Goal: Task Accomplishment & Management: Use online tool/utility

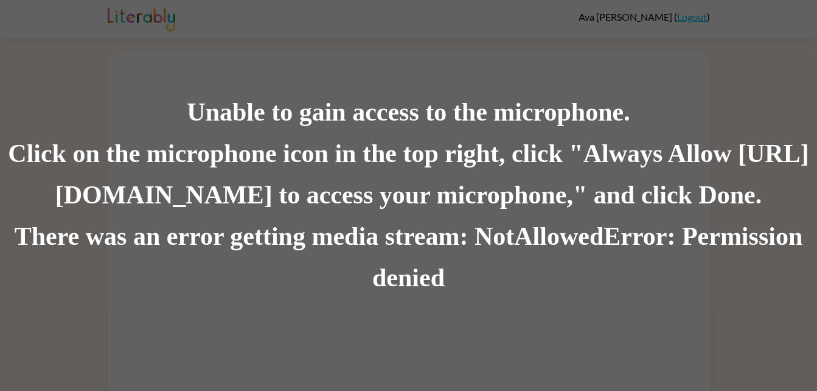
click at [211, 13] on div "Unable to gain access to the microphone. Click on the microphone icon in the to…" at bounding box center [408, 195] width 817 height 391
click at [396, 279] on div "There was an error getting media stream: NotAllowedError: Permission denied" at bounding box center [408, 257] width 817 height 83
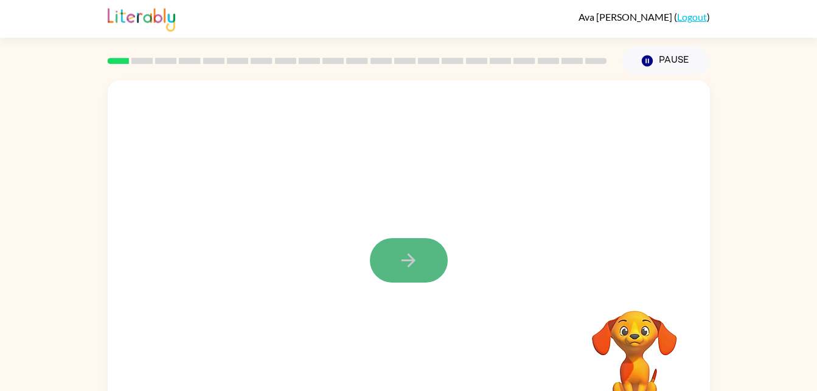
click at [393, 253] on button "button" at bounding box center [409, 260] width 78 height 44
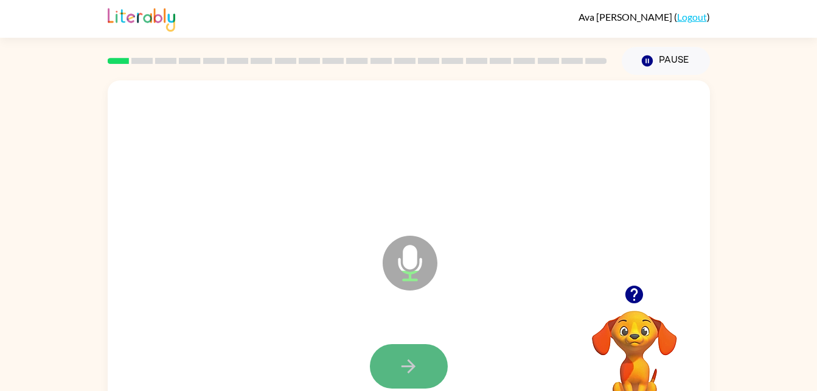
click at [417, 358] on icon "button" at bounding box center [408, 365] width 21 height 21
click at [425, 370] on button "button" at bounding box center [409, 366] width 78 height 44
click at [400, 366] on icon "button" at bounding box center [408, 365] width 21 height 21
click at [423, 369] on button "button" at bounding box center [409, 366] width 78 height 44
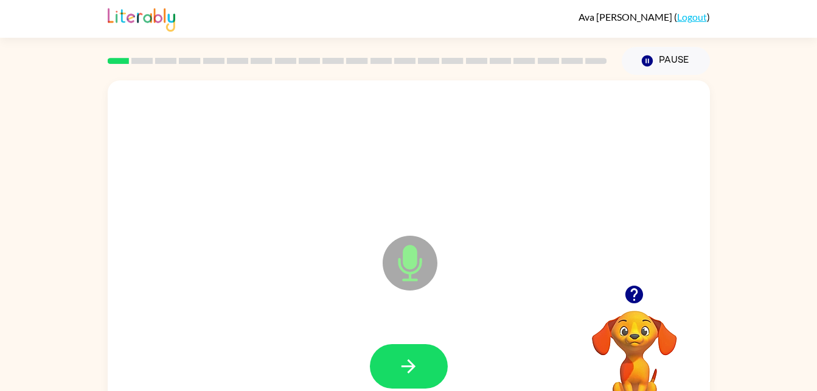
click at [423, 369] on button "button" at bounding box center [409, 366] width 78 height 44
click at [435, 382] on button "button" at bounding box center [409, 366] width 78 height 44
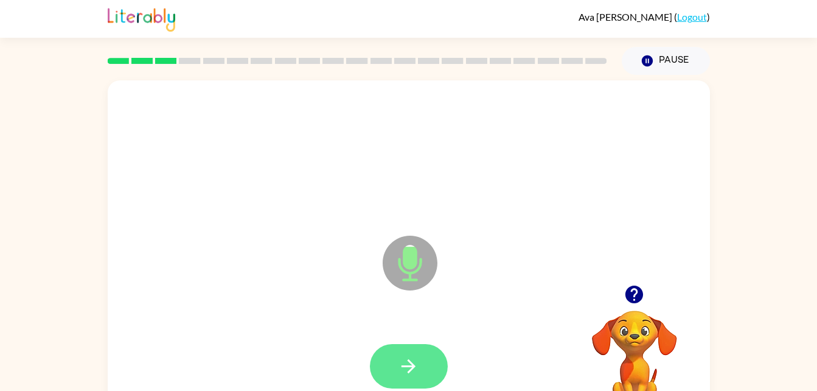
click at [434, 376] on button "button" at bounding box center [409, 366] width 78 height 44
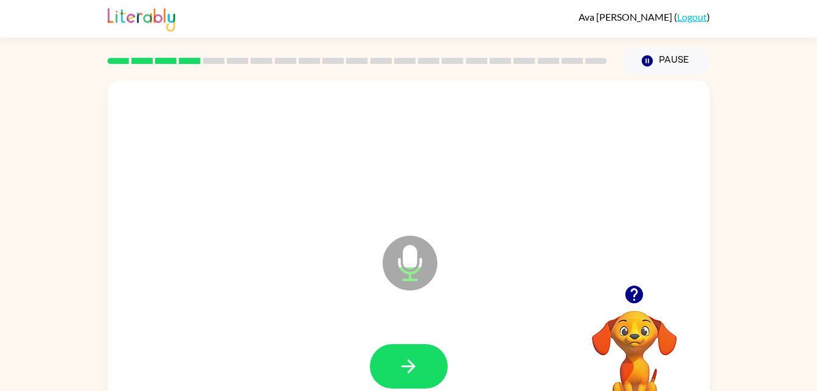
click at [434, 376] on button "button" at bounding box center [409, 366] width 78 height 44
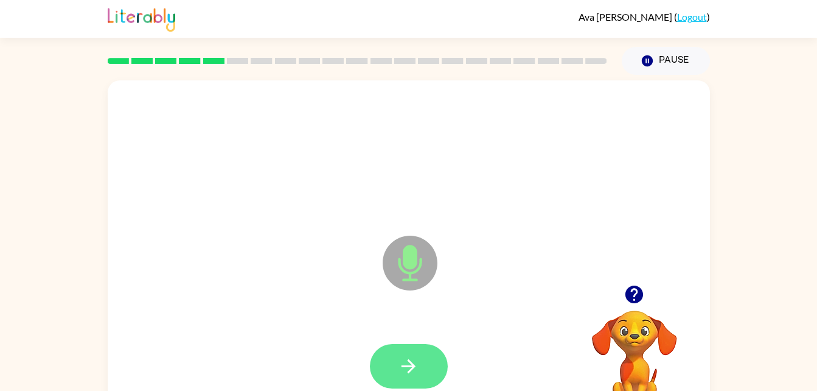
click at [419, 361] on icon "button" at bounding box center [408, 365] width 21 height 21
click at [413, 358] on icon "button" at bounding box center [408, 365] width 21 height 21
click at [407, 350] on button "button" at bounding box center [409, 366] width 78 height 44
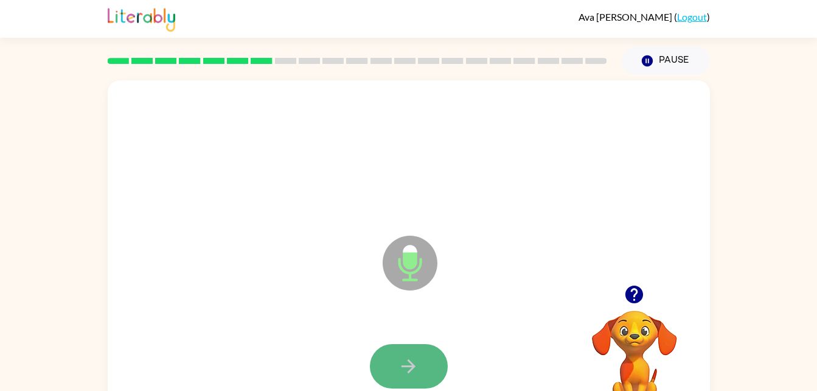
click at [423, 367] on button "button" at bounding box center [409, 366] width 78 height 44
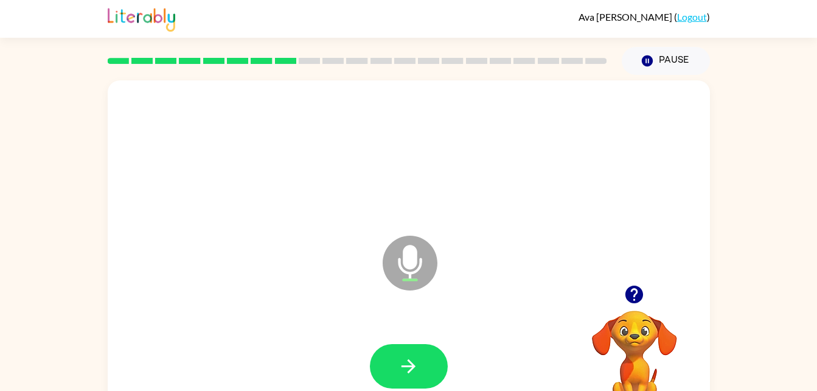
drag, startPoint x: 420, startPoint y: 358, endPoint x: 422, endPoint y: 345, distance: 12.9
click at [422, 360] on button "button" at bounding box center [409, 366] width 78 height 44
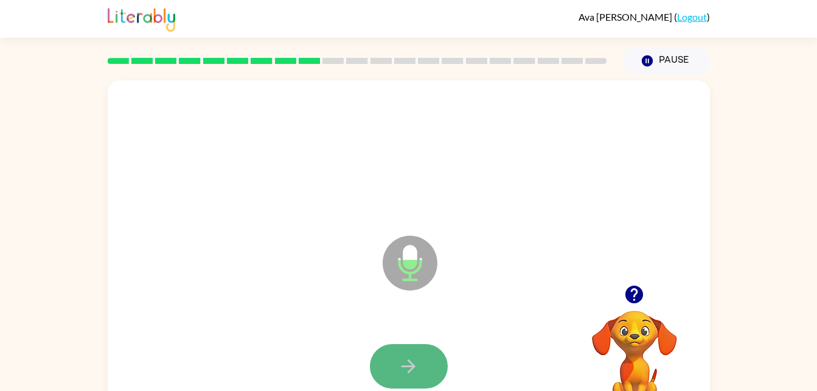
click at [411, 362] on icon "button" at bounding box center [409, 366] width 14 height 14
drag, startPoint x: 420, startPoint y: 335, endPoint x: 413, endPoint y: 350, distance: 16.6
click at [413, 350] on div at bounding box center [409, 366] width 578 height 100
click at [411, 353] on button "button" at bounding box center [409, 366] width 78 height 44
click at [413, 372] on icon "button" at bounding box center [408, 365] width 21 height 21
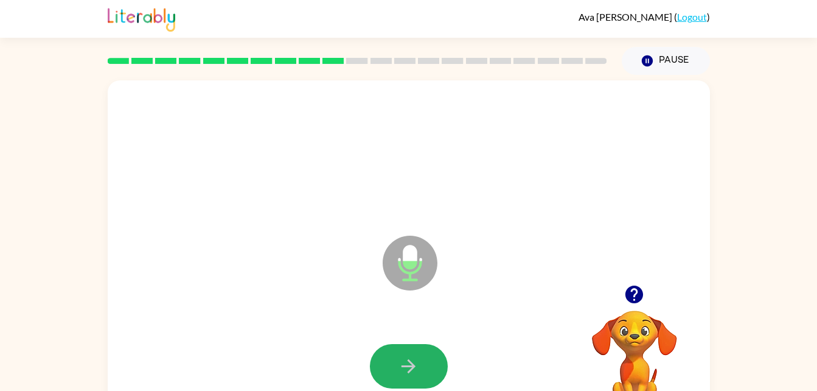
click at [407, 372] on icon "button" at bounding box center [408, 365] width 21 height 21
click at [405, 370] on icon "button" at bounding box center [408, 365] width 21 height 21
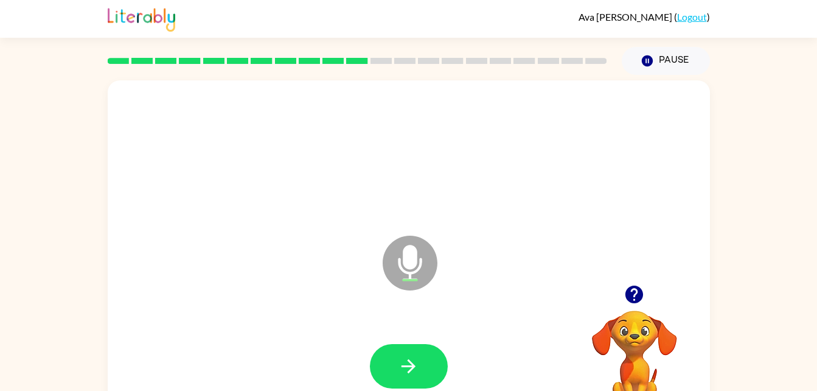
click at [403, 370] on icon "button" at bounding box center [408, 365] width 21 height 21
click at [402, 368] on icon "button" at bounding box center [408, 365] width 21 height 21
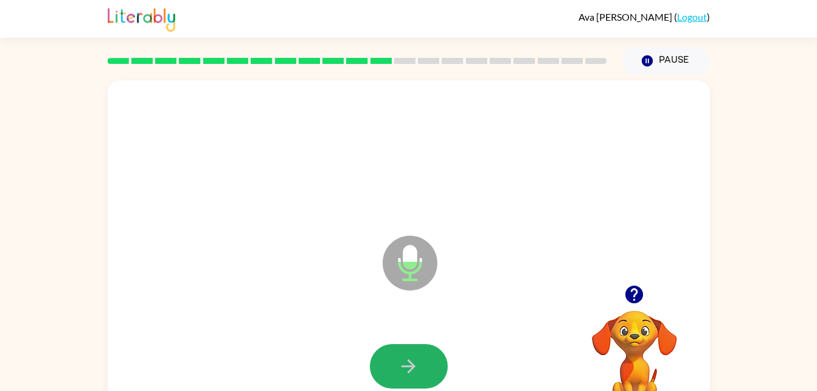
click at [402, 368] on icon "button" at bounding box center [408, 365] width 21 height 21
click at [416, 364] on icon "button" at bounding box center [408, 365] width 21 height 21
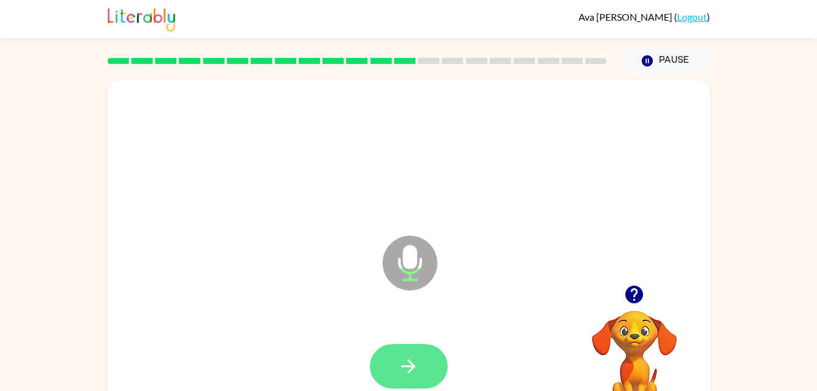
click at [413, 363] on icon "button" at bounding box center [408, 365] width 21 height 21
click at [423, 361] on button "button" at bounding box center [409, 366] width 78 height 44
click at [410, 366] on icon "button" at bounding box center [409, 366] width 14 height 14
click at [397, 355] on button "button" at bounding box center [409, 366] width 78 height 44
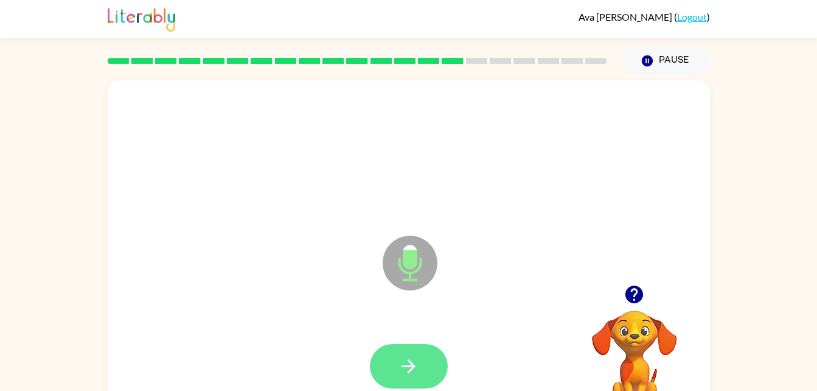
click at [409, 382] on button "button" at bounding box center [409, 366] width 78 height 44
click at [422, 365] on button "button" at bounding box center [409, 366] width 78 height 44
click at [425, 363] on button "button" at bounding box center [409, 366] width 78 height 44
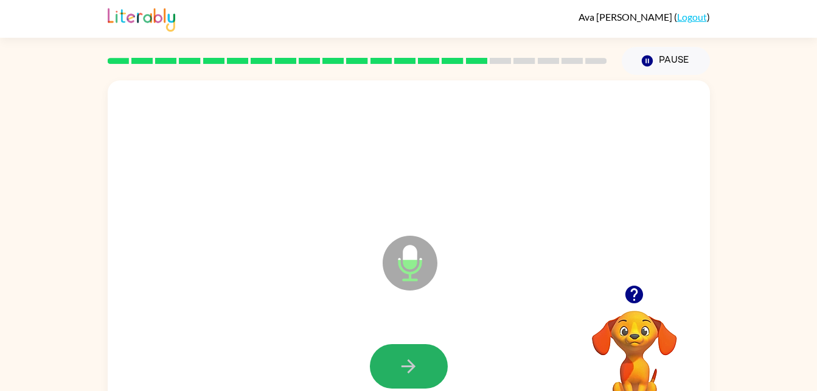
drag, startPoint x: 425, startPoint y: 363, endPoint x: 427, endPoint y: 371, distance: 8.1
click at [427, 371] on button "button" at bounding box center [409, 366] width 78 height 44
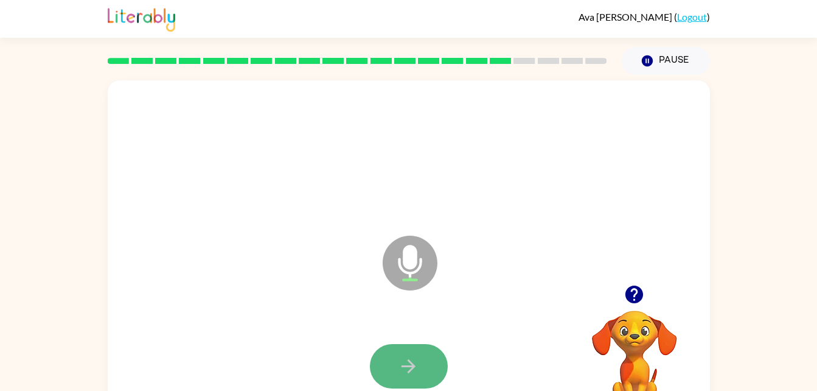
click at [409, 349] on button "button" at bounding box center [409, 366] width 78 height 44
click at [422, 361] on button "button" at bounding box center [409, 366] width 78 height 44
click at [402, 347] on button "button" at bounding box center [409, 366] width 78 height 44
click at [399, 348] on button "button" at bounding box center [409, 366] width 78 height 44
click at [399, 357] on icon "button" at bounding box center [408, 365] width 21 height 21
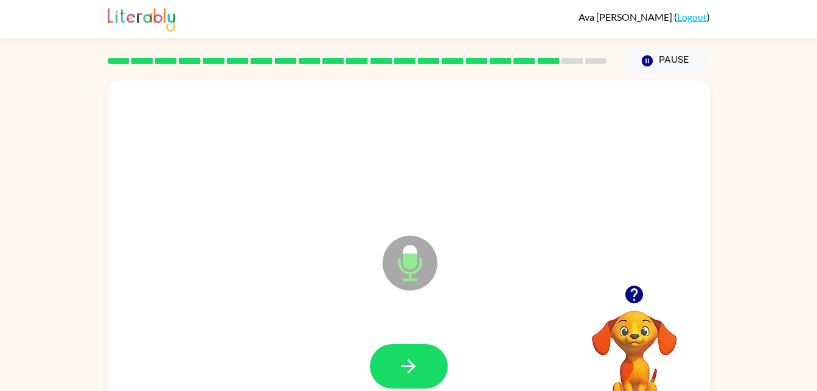
click at [403, 351] on button "button" at bounding box center [409, 366] width 78 height 44
drag, startPoint x: 389, startPoint y: 356, endPoint x: 386, endPoint y: 365, distance: 9.8
click at [386, 365] on button "button" at bounding box center [409, 366] width 78 height 44
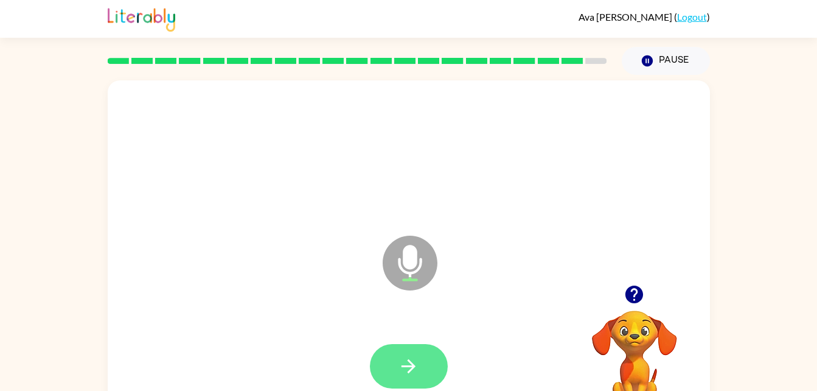
click at [411, 368] on icon "button" at bounding box center [408, 365] width 21 height 21
click at [410, 354] on button "button" at bounding box center [409, 366] width 78 height 44
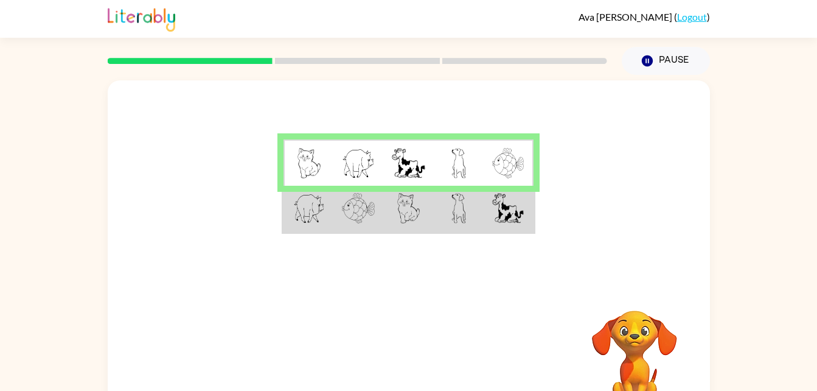
click at [287, 213] on td at bounding box center [309, 209] width 50 height 47
drag, startPoint x: 326, startPoint y: 217, endPoint x: 326, endPoint y: 206, distance: 10.3
click at [326, 216] on td at bounding box center [309, 209] width 50 height 47
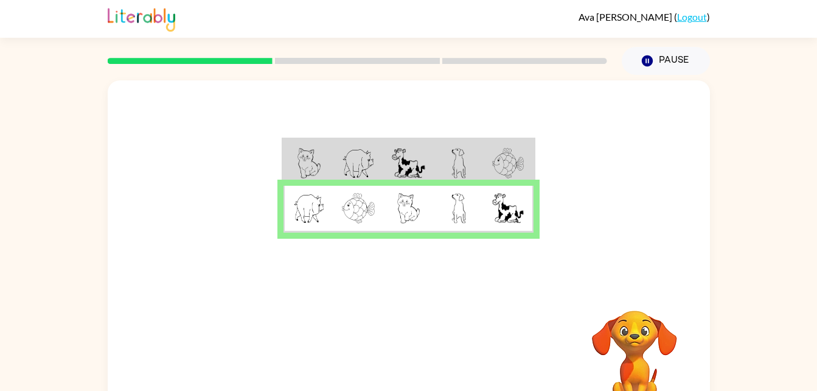
click at [326, 206] on td at bounding box center [309, 209] width 50 height 47
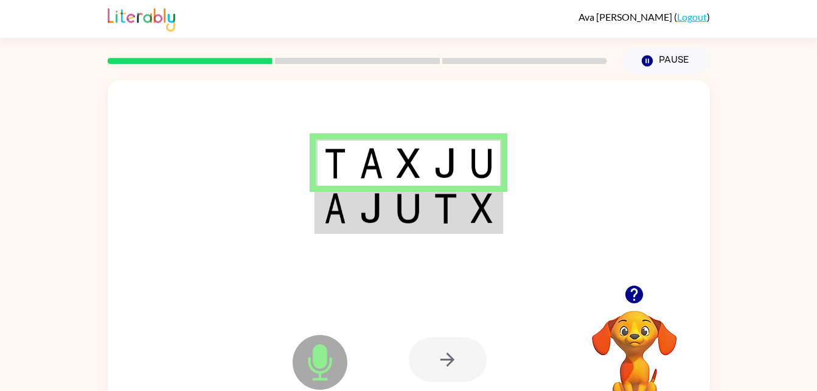
click at [354, 217] on td at bounding box center [371, 209] width 37 height 47
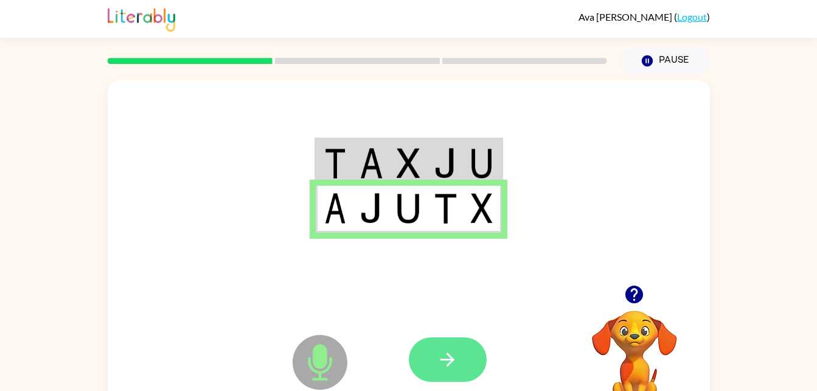
click at [447, 351] on icon "button" at bounding box center [447, 359] width 21 height 21
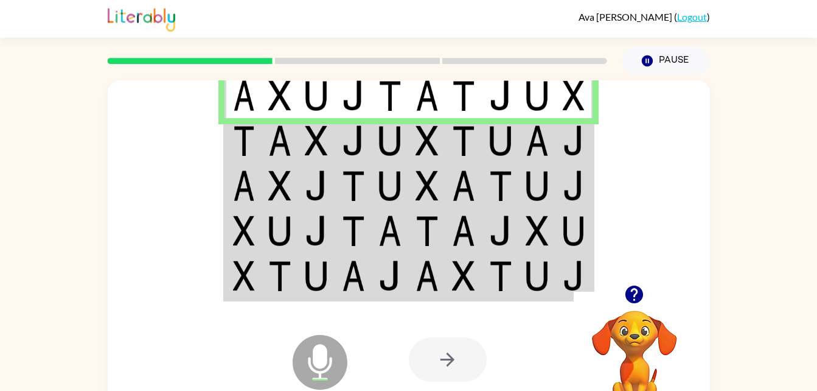
click at [276, 142] on img at bounding box center [279, 140] width 23 height 30
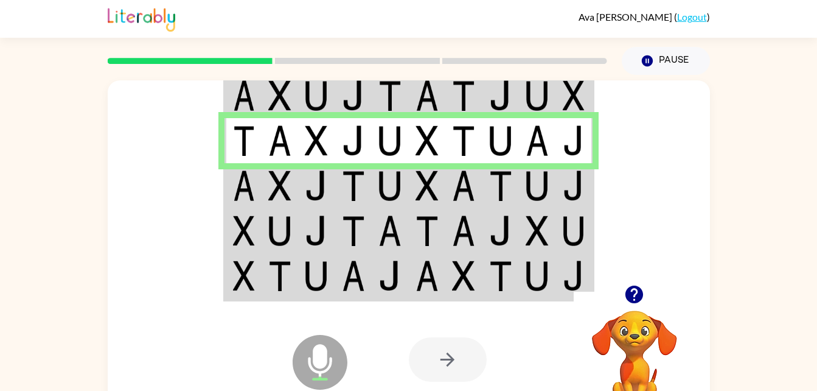
click at [285, 183] on img at bounding box center [279, 185] width 23 height 30
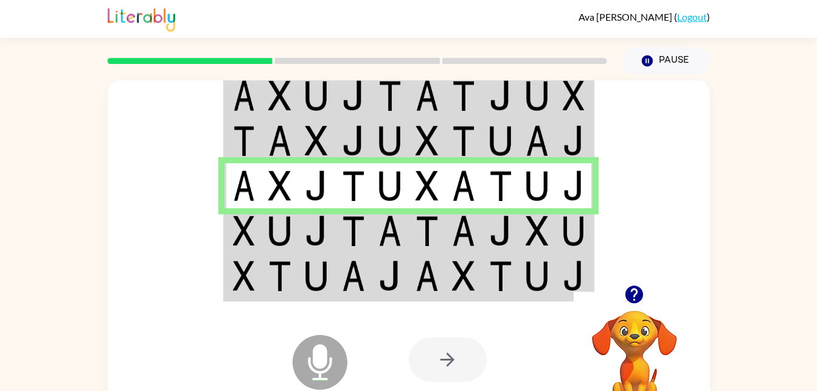
click at [245, 227] on img at bounding box center [244, 230] width 22 height 30
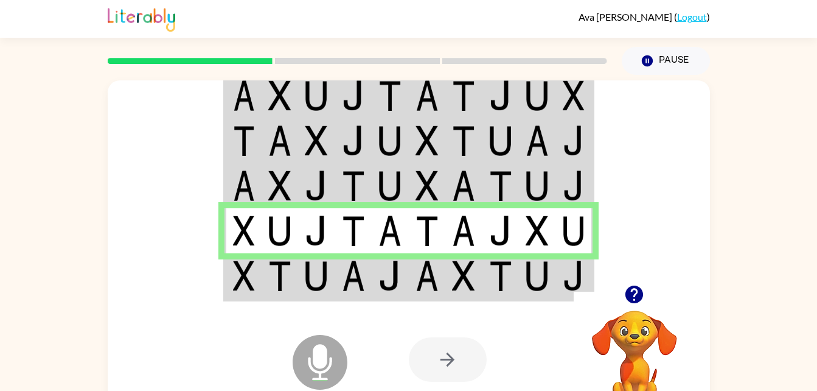
click at [281, 275] on img at bounding box center [279, 275] width 23 height 30
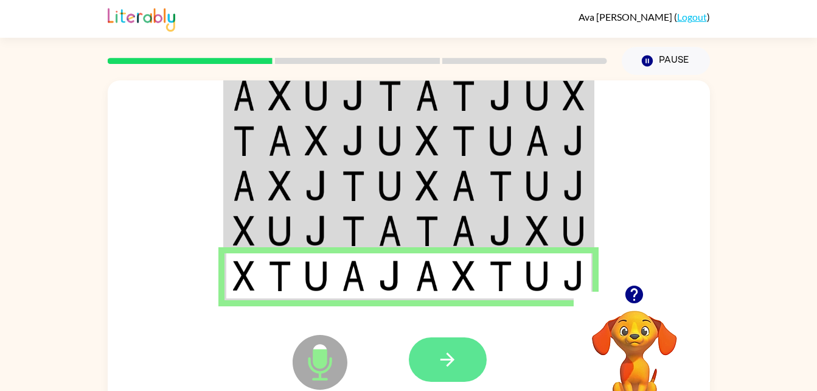
click at [434, 350] on button "button" at bounding box center [448, 359] width 78 height 44
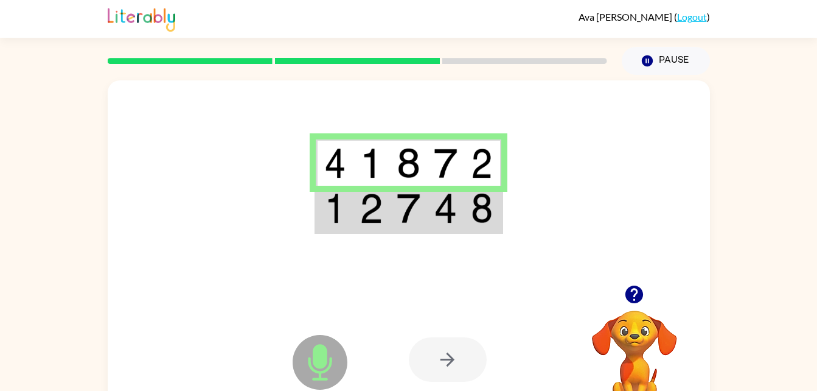
click at [318, 218] on td at bounding box center [334, 209] width 37 height 47
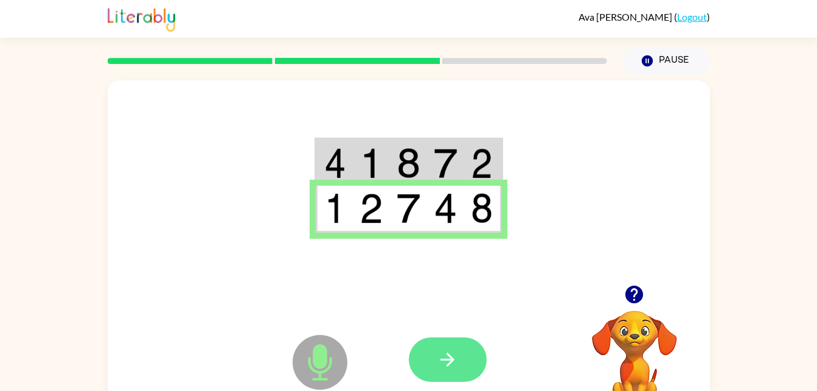
click at [458, 363] on icon "button" at bounding box center [447, 359] width 21 height 21
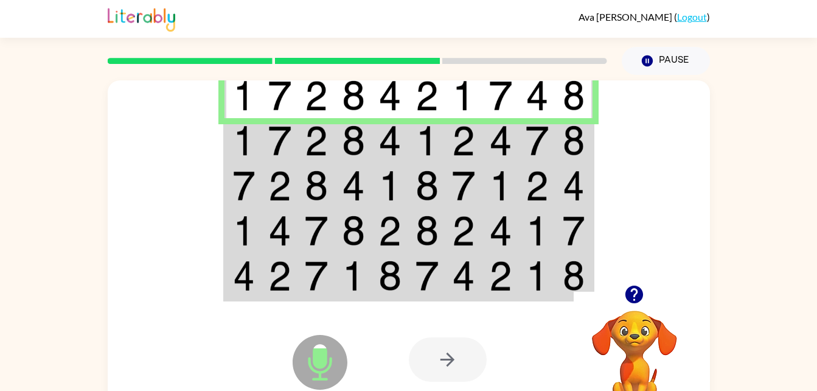
click at [257, 147] on td at bounding box center [243, 140] width 37 height 45
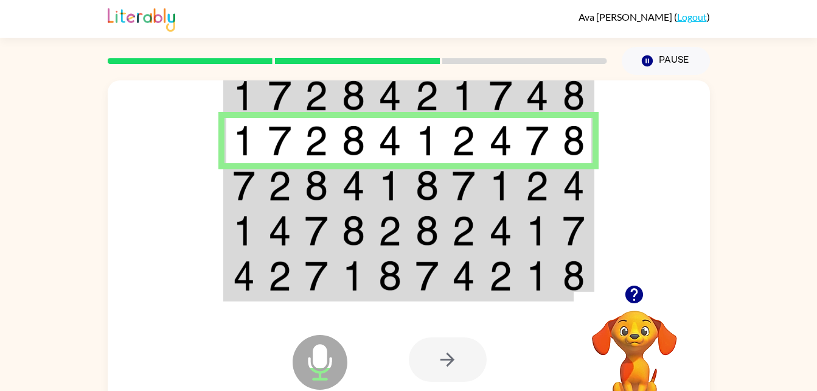
click at [246, 186] on img at bounding box center [244, 185] width 22 height 30
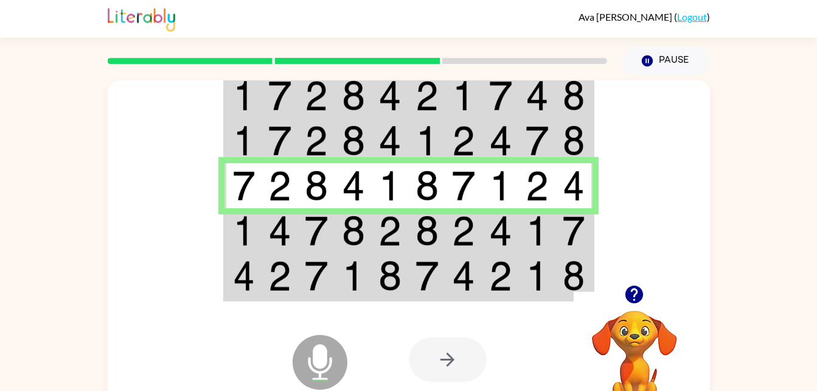
click at [237, 235] on img at bounding box center [244, 230] width 22 height 30
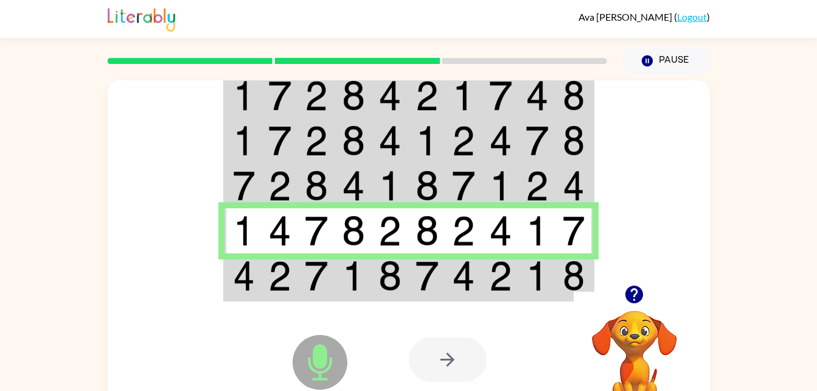
click at [242, 277] on img at bounding box center [244, 275] width 22 height 30
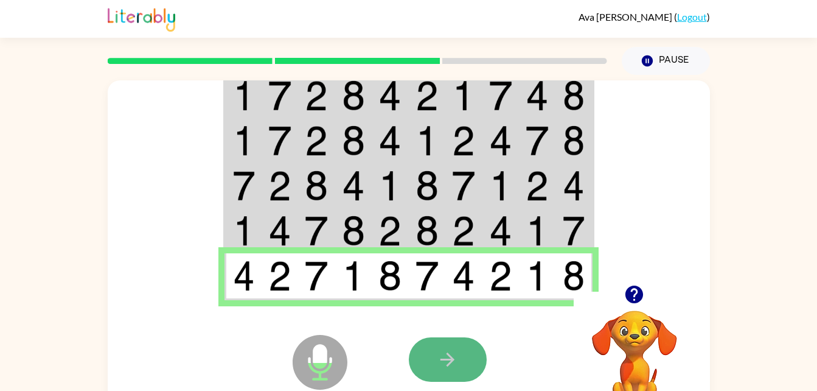
click at [440, 343] on button "button" at bounding box center [448, 359] width 78 height 44
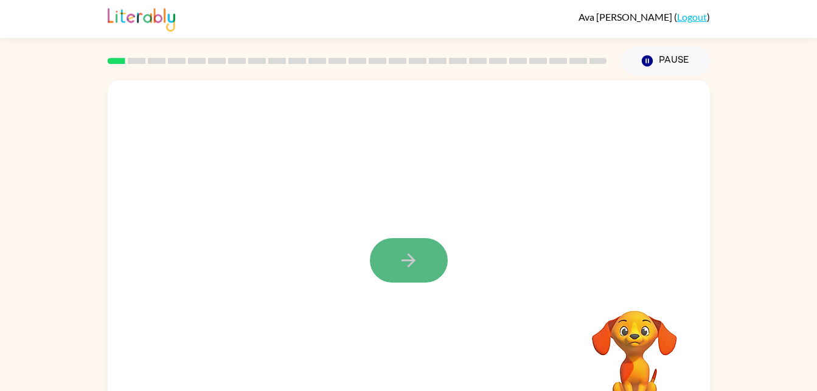
click at [413, 248] on button "button" at bounding box center [409, 260] width 78 height 44
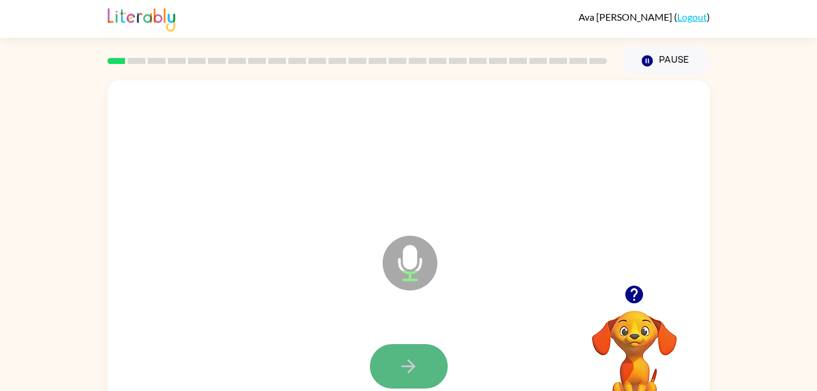
click at [405, 350] on button "button" at bounding box center [409, 366] width 78 height 44
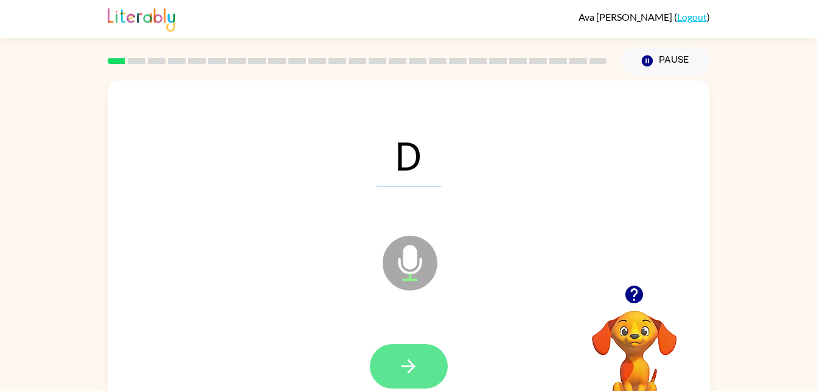
click at [420, 374] on button "button" at bounding box center [409, 366] width 78 height 44
click at [433, 357] on button "button" at bounding box center [409, 366] width 78 height 44
click at [413, 360] on icon "button" at bounding box center [408, 365] width 21 height 21
click at [400, 361] on icon "button" at bounding box center [408, 365] width 21 height 21
click at [406, 368] on icon "button" at bounding box center [408, 365] width 21 height 21
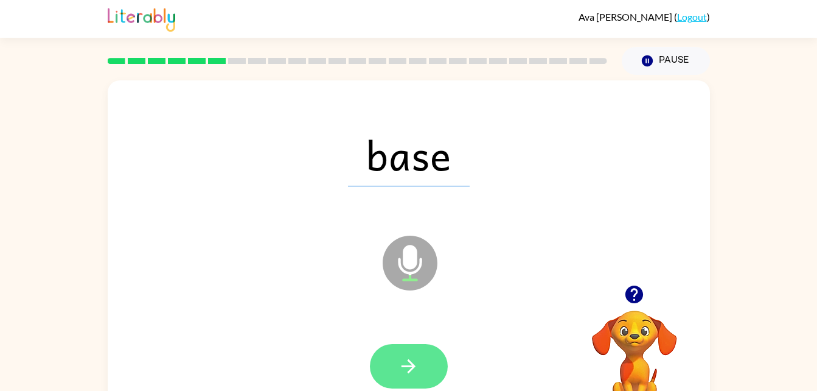
click at [405, 367] on icon "button" at bounding box center [408, 365] width 21 height 21
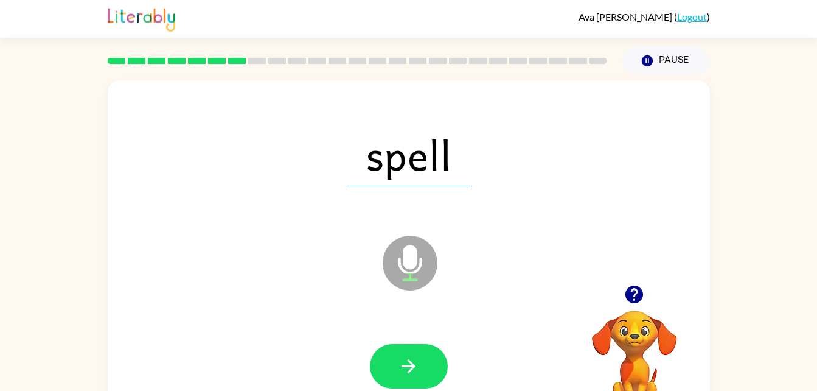
click at [401, 365] on icon "button" at bounding box center [408, 365] width 21 height 21
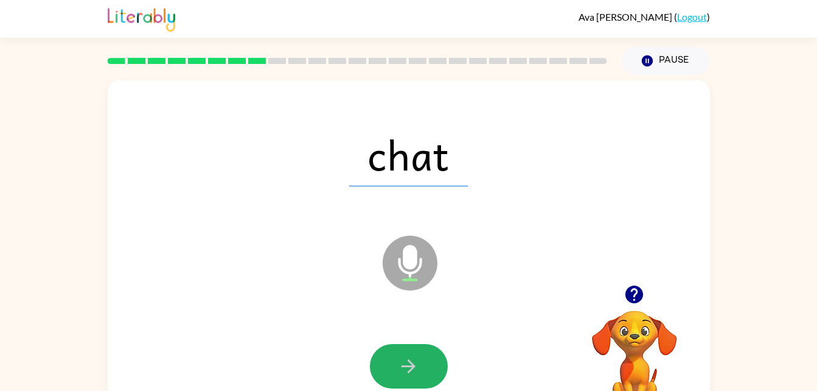
click at [401, 365] on icon "button" at bounding box center [408, 365] width 21 height 21
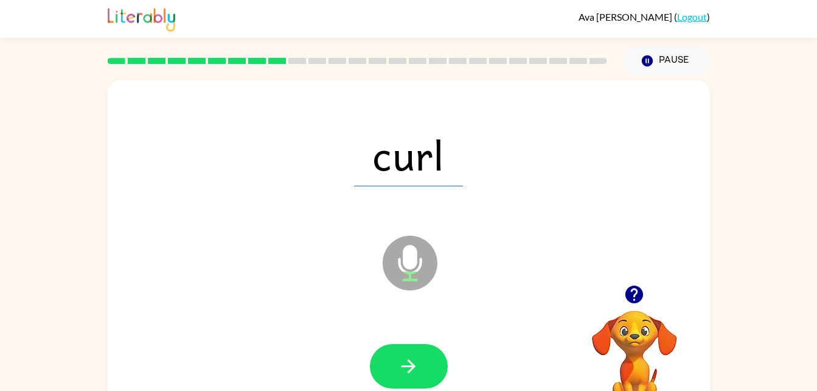
click at [400, 364] on icon "button" at bounding box center [408, 365] width 21 height 21
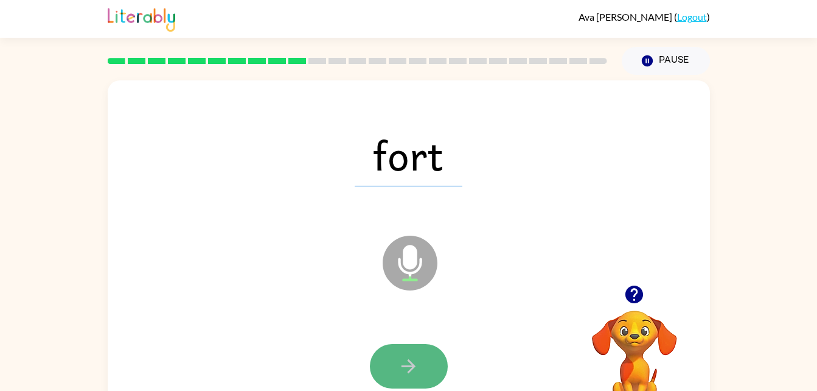
click at [392, 358] on button "button" at bounding box center [409, 366] width 78 height 44
click at [412, 365] on icon "button" at bounding box center [409, 366] width 14 height 14
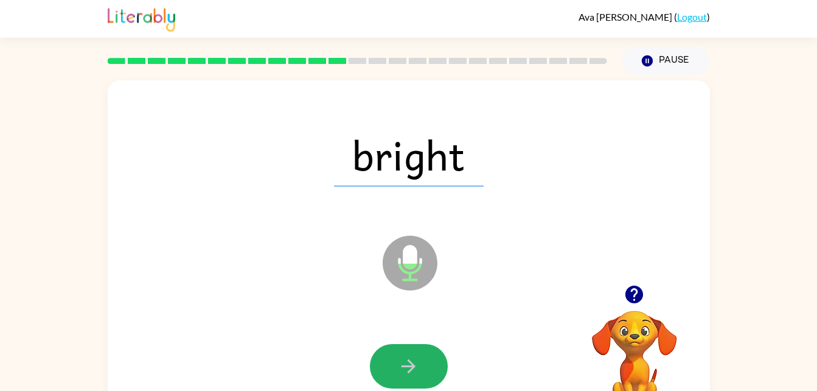
click at [409, 365] on icon "button" at bounding box center [409, 366] width 14 height 14
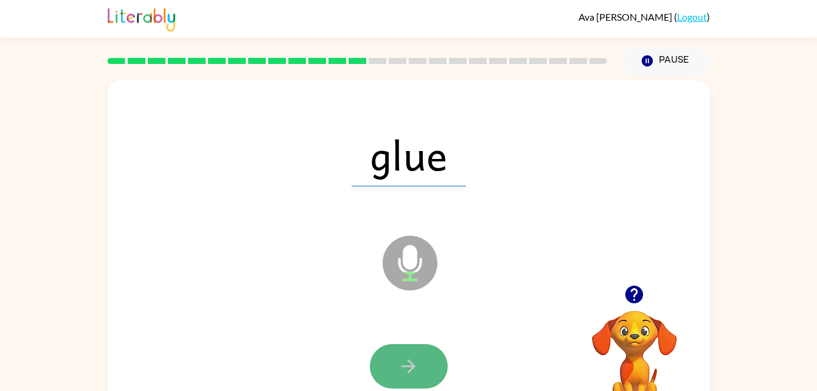
click at [403, 371] on icon "button" at bounding box center [408, 365] width 21 height 21
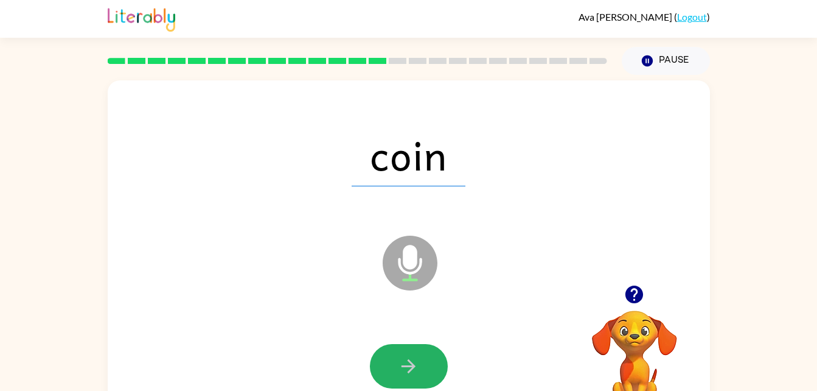
click at [402, 368] on icon "button" at bounding box center [408, 365] width 21 height 21
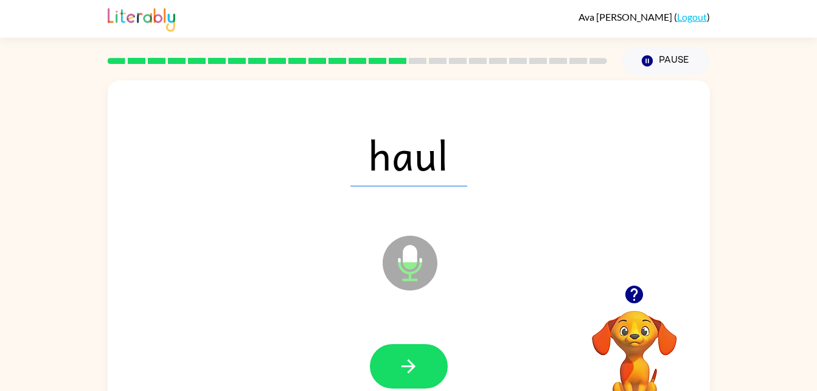
click at [402, 367] on icon "button" at bounding box center [408, 365] width 21 height 21
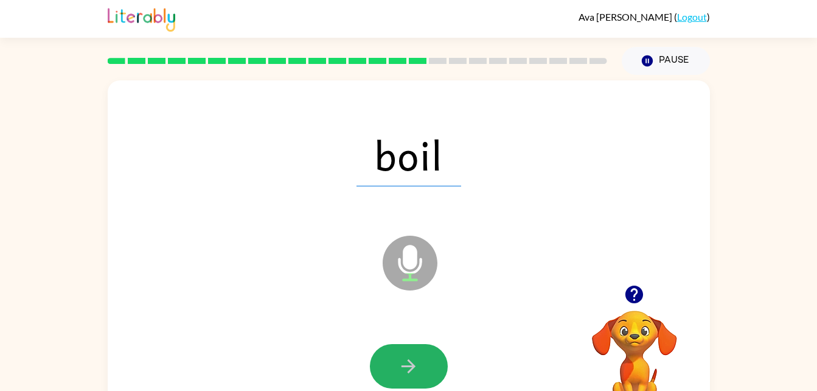
click at [402, 367] on icon "button" at bounding box center [408, 365] width 21 height 21
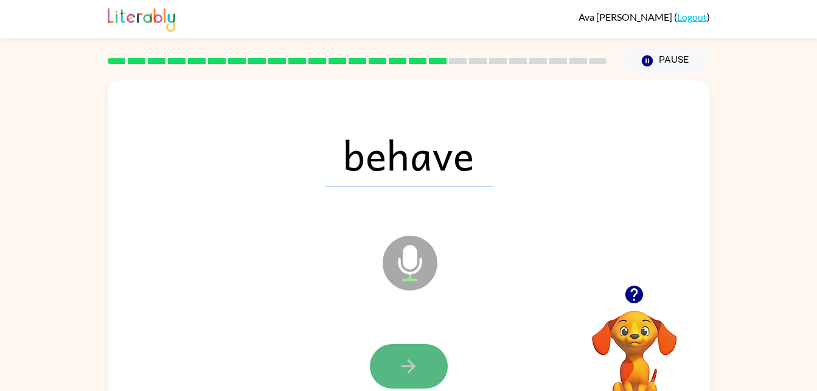
click at [422, 356] on button "button" at bounding box center [409, 366] width 78 height 44
click at [417, 364] on icon "button" at bounding box center [408, 365] width 21 height 21
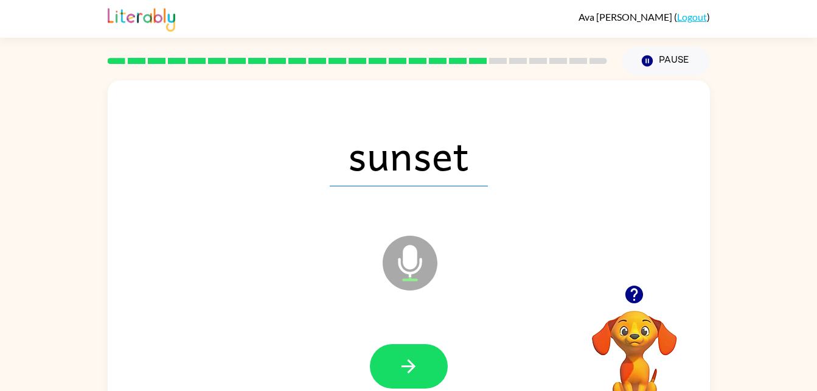
click at [408, 357] on icon "button" at bounding box center [408, 365] width 21 height 21
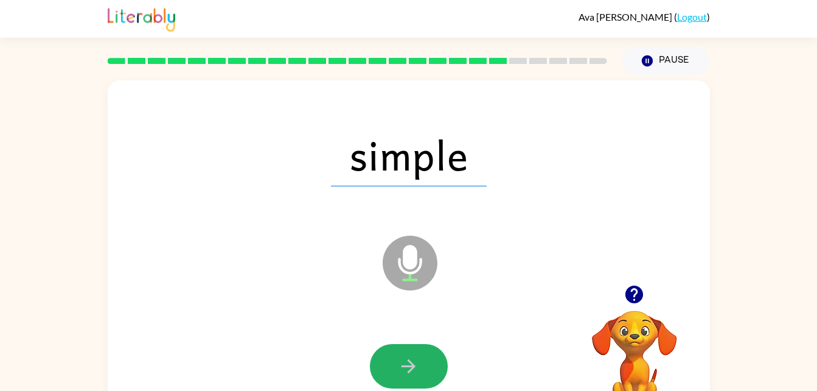
click at [408, 357] on icon "button" at bounding box center [408, 365] width 21 height 21
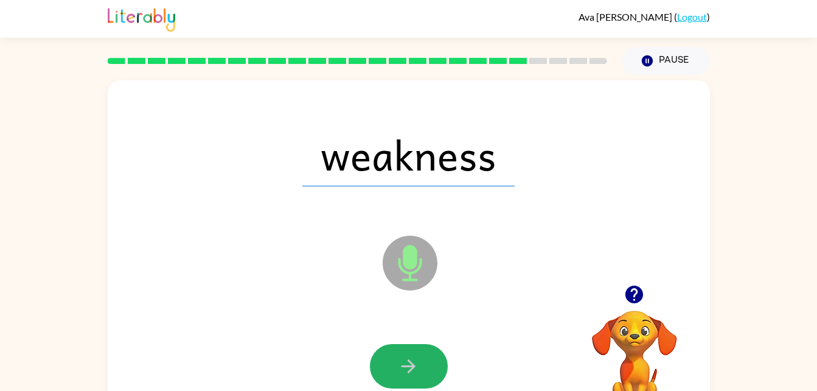
click at [408, 357] on icon "button" at bounding box center [408, 365] width 21 height 21
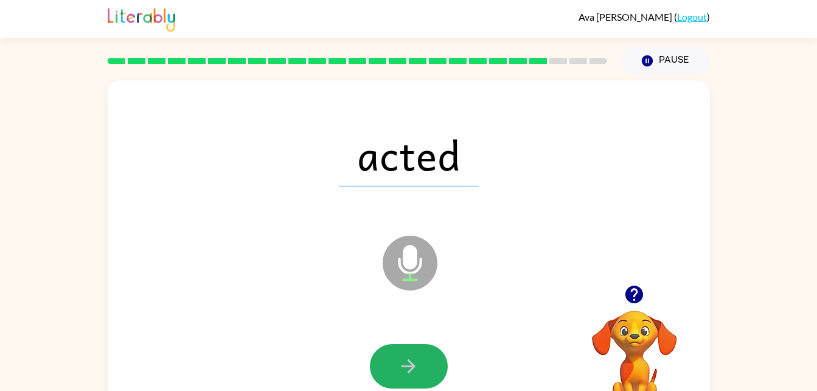
click at [408, 357] on icon "button" at bounding box center [408, 365] width 21 height 21
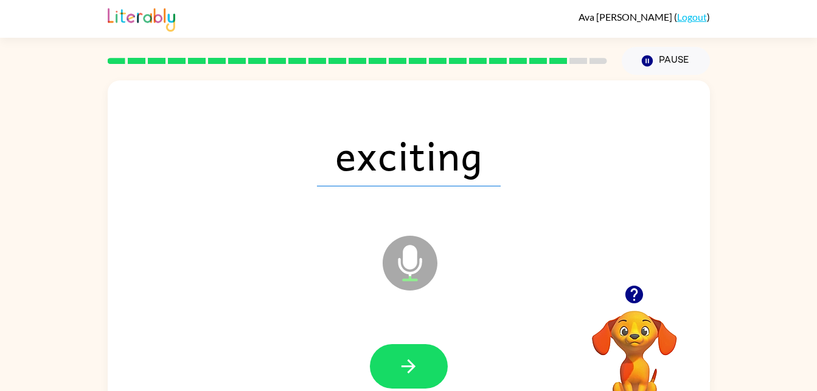
click at [408, 357] on icon "button" at bounding box center [408, 365] width 21 height 21
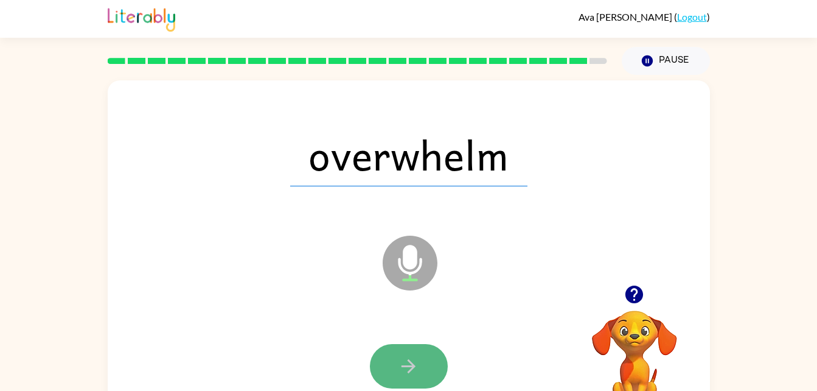
click at [405, 360] on icon "button" at bounding box center [408, 365] width 21 height 21
